Goal: Task Accomplishment & Management: Manage account settings

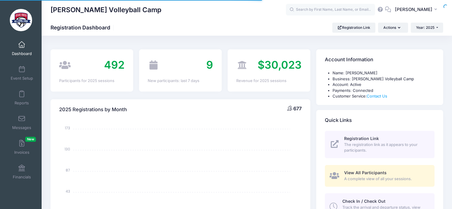
select select
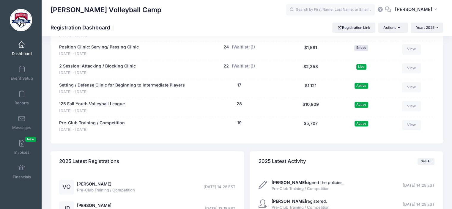
scroll to position [800, 0]
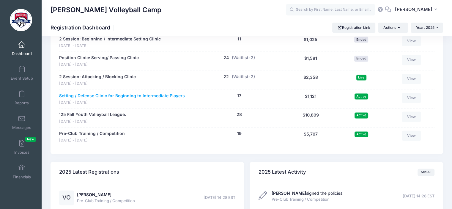
click at [127, 97] on link "Setting / Defense Clinic for Beginning to Intermediate Players" at bounding box center [122, 96] width 126 height 6
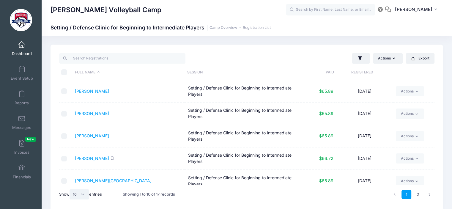
click at [83, 194] on select "All 10 25 50" at bounding box center [80, 194] width 20 height 10
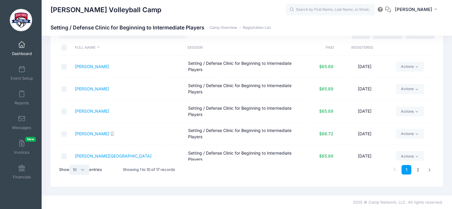
click at [83, 169] on select "All 10 25 50" at bounding box center [80, 170] width 20 height 10
click at [70, 165] on select "All 10 25 50" at bounding box center [80, 170] width 20 height 10
click at [83, 170] on select "All 10 25 50" at bounding box center [80, 170] width 20 height 10
click at [70, 165] on select "All 10 25 50" at bounding box center [80, 170] width 20 height 10
click at [94, 170] on label "Show All 10 25 50 entries" at bounding box center [80, 170] width 43 height 10
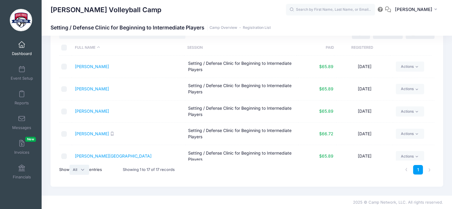
click at [89, 170] on select "All 10 25 50" at bounding box center [80, 170] width 20 height 10
click at [84, 170] on select "All 10 25 50" at bounding box center [80, 170] width 20 height 10
select select "25"
click at [70, 165] on select "All 10 25 50" at bounding box center [80, 170] width 20 height 10
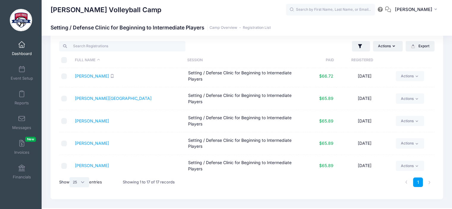
scroll to position [0, 0]
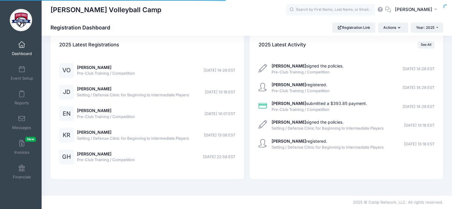
select select
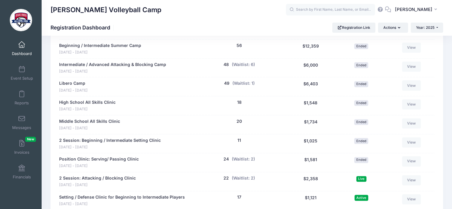
scroll to position [698, 0]
